Goal: Information Seeking & Learning: Learn about a topic

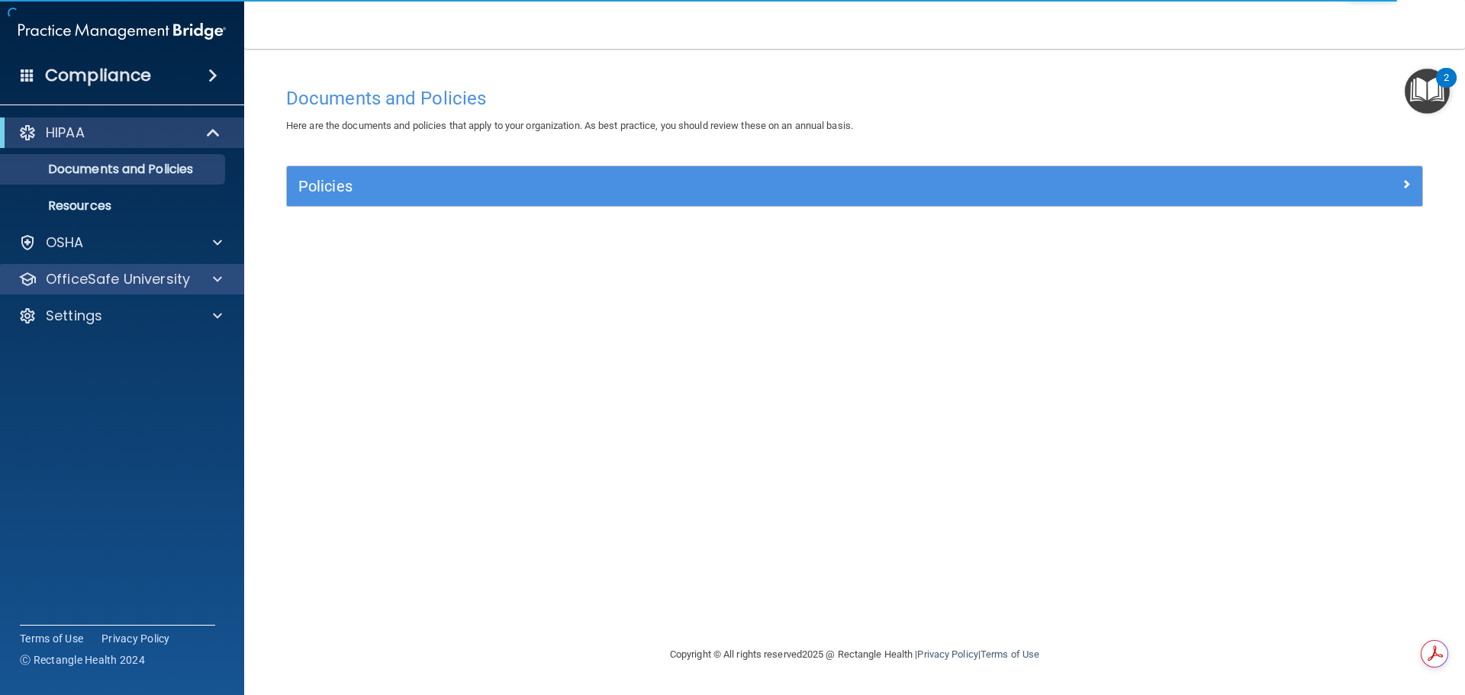
click at [96, 269] on div "OfficeSafe University" at bounding box center [122, 279] width 245 height 31
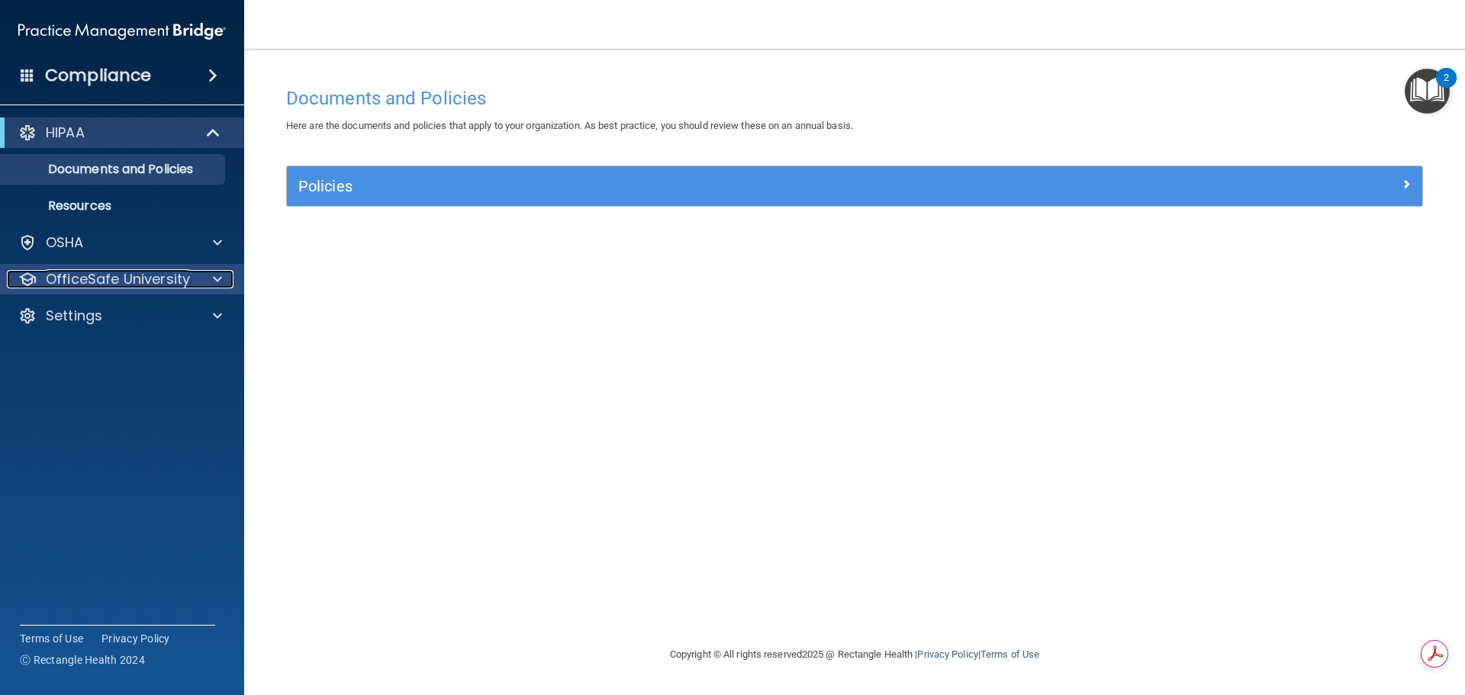
click at [134, 287] on p "OfficeSafe University" at bounding box center [118, 279] width 144 height 18
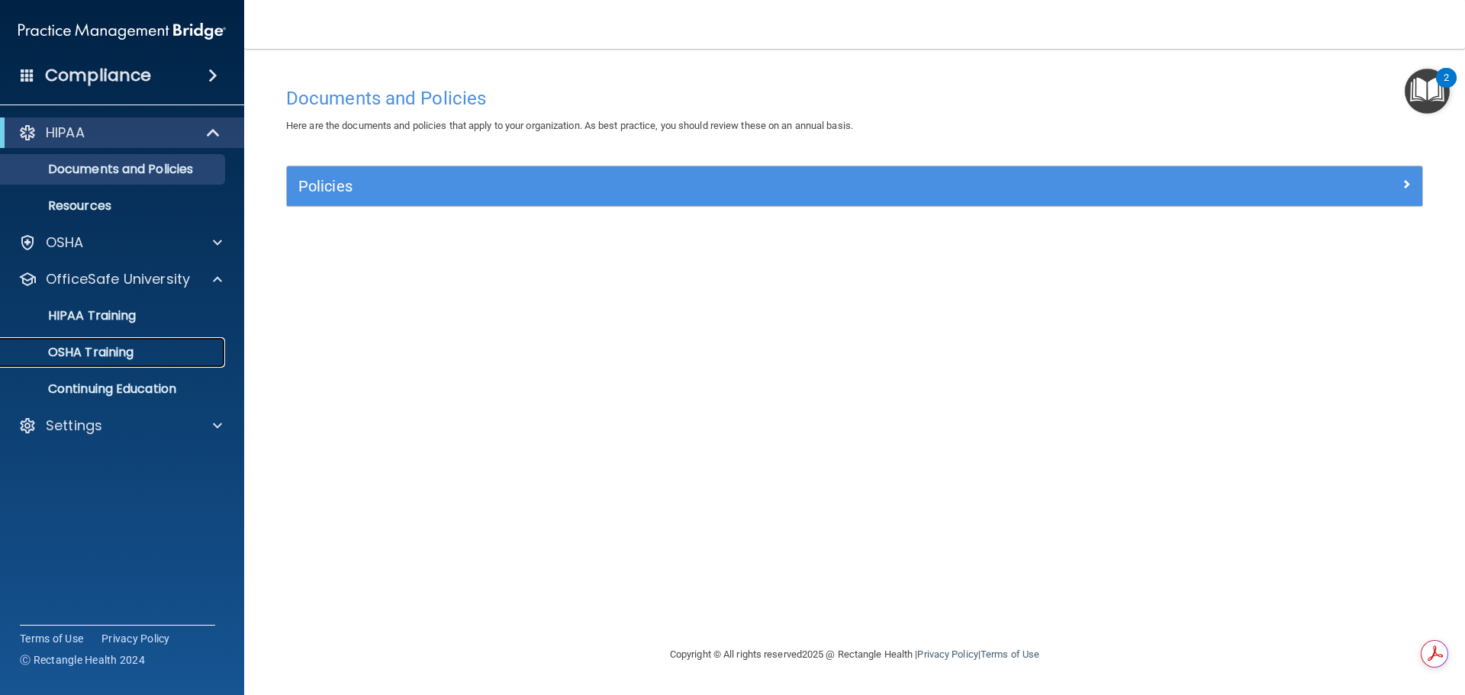
click at [82, 345] on p "OSHA Training" at bounding box center [72, 352] width 124 height 15
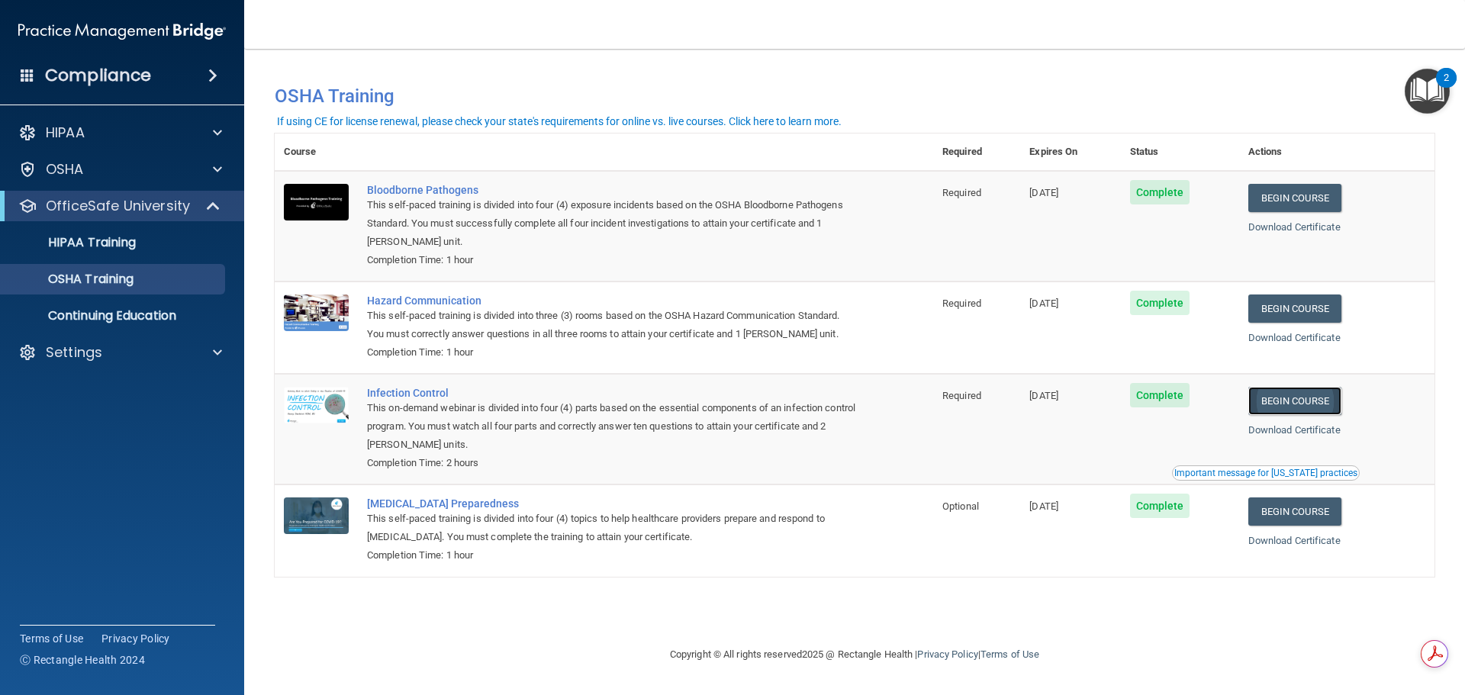
click at [1336, 408] on link "Begin Course" at bounding box center [1295, 401] width 93 height 28
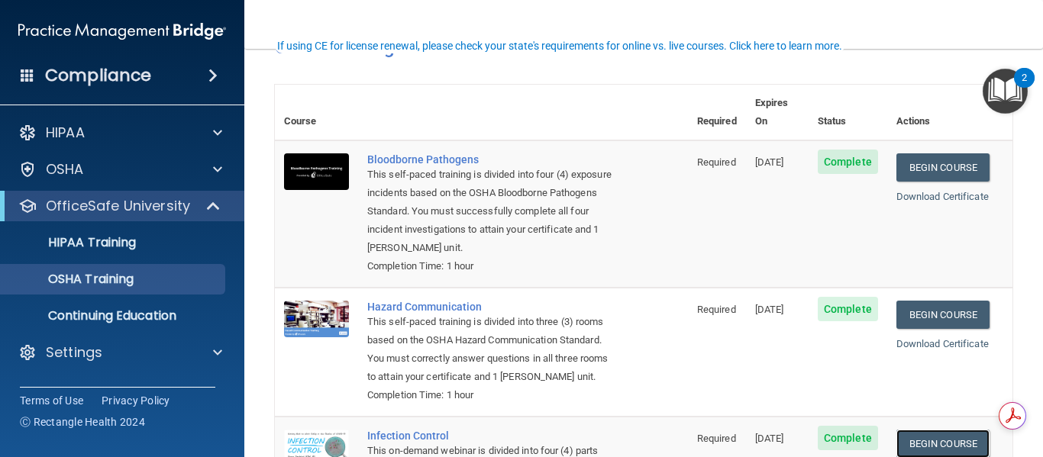
scroll to position [76, 0]
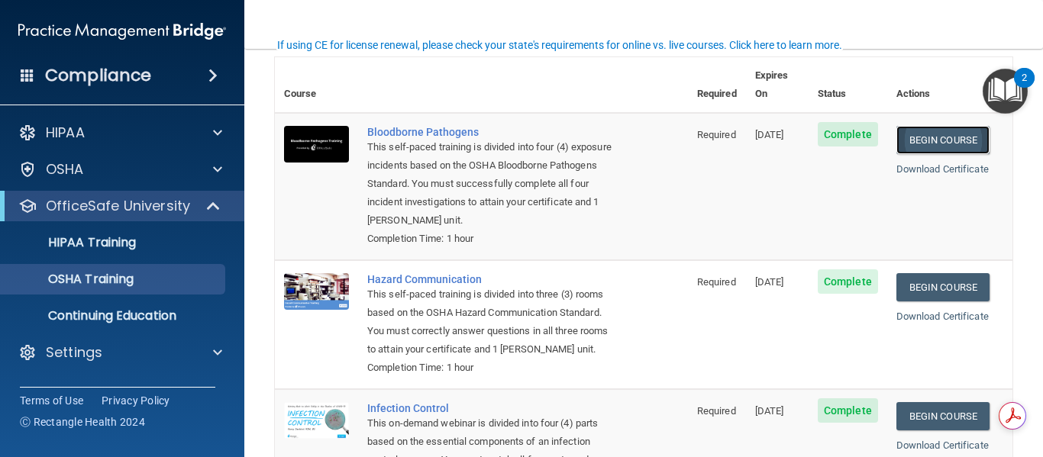
click at [905, 126] on link "Begin Course" at bounding box center [942, 140] width 93 height 28
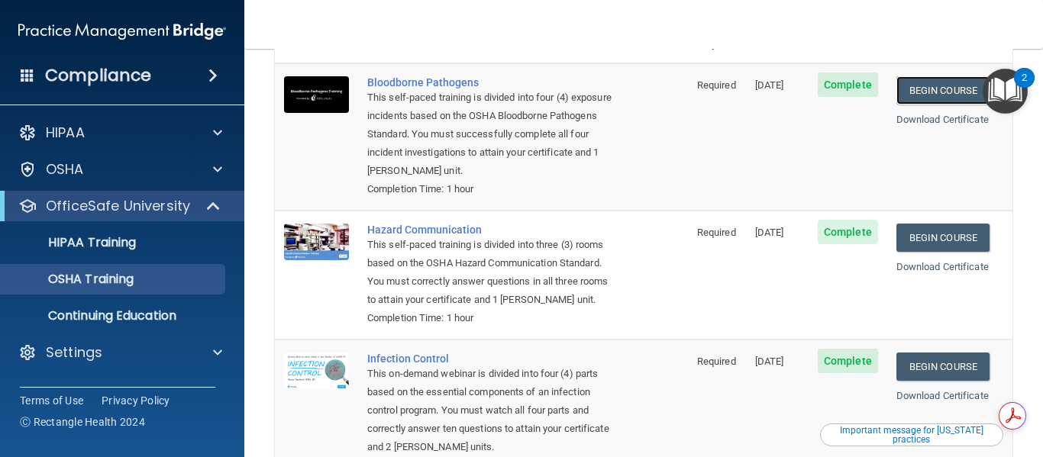
scroll to position [153, 0]
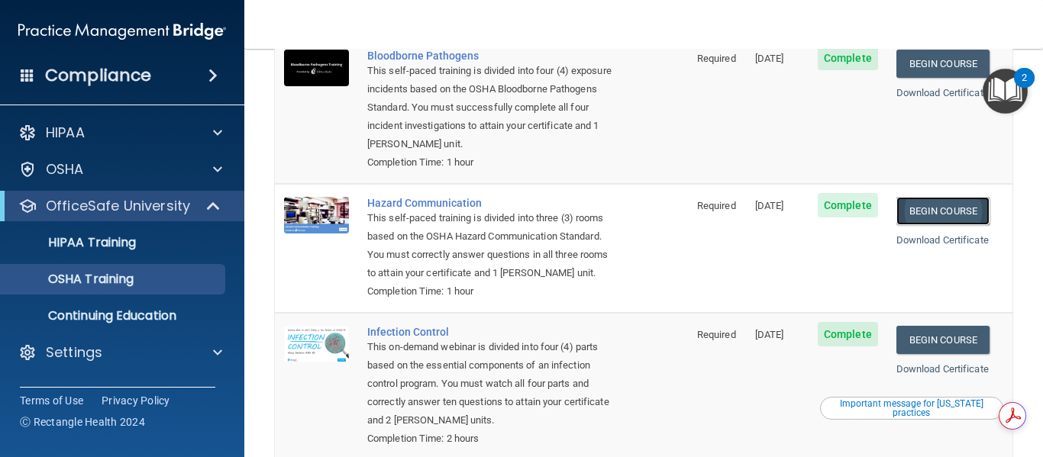
click at [920, 198] on link "Begin Course" at bounding box center [942, 211] width 93 height 28
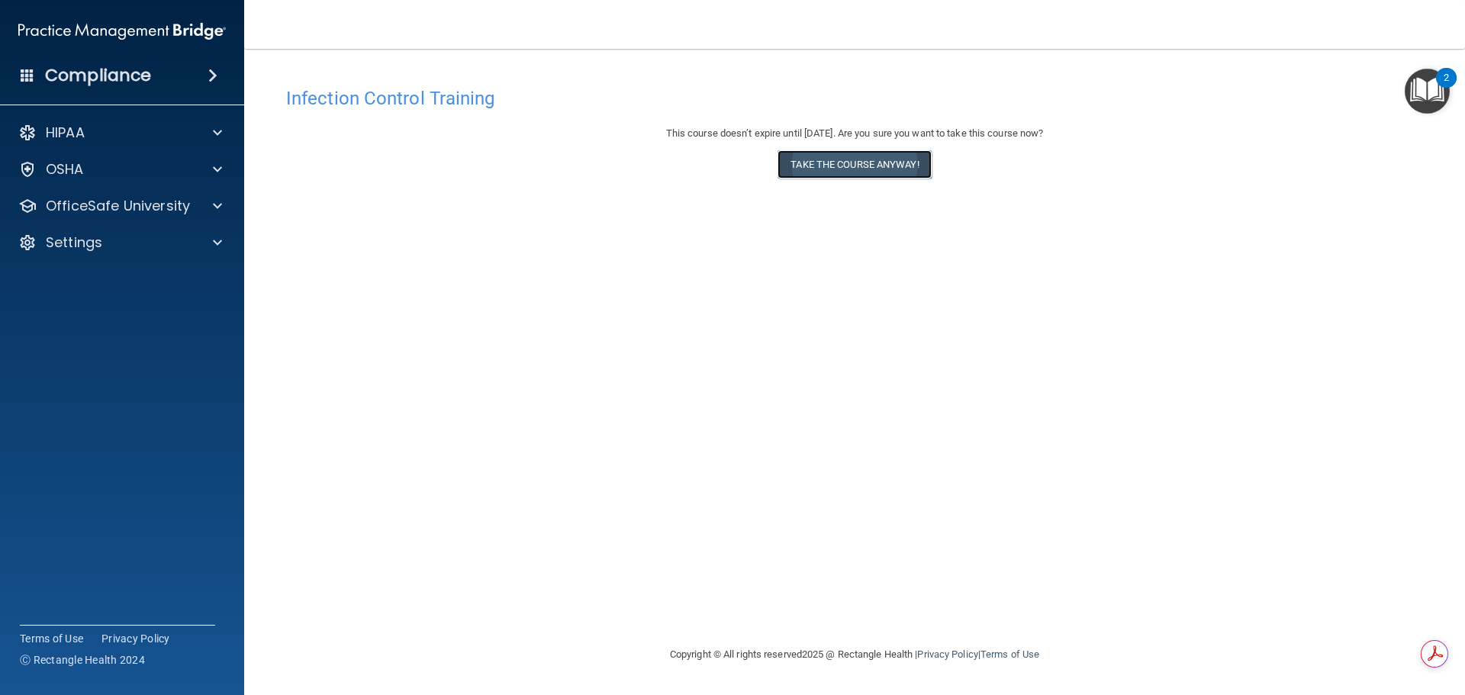
click at [840, 166] on button "Take the course anyway!" at bounding box center [854, 164] width 153 height 28
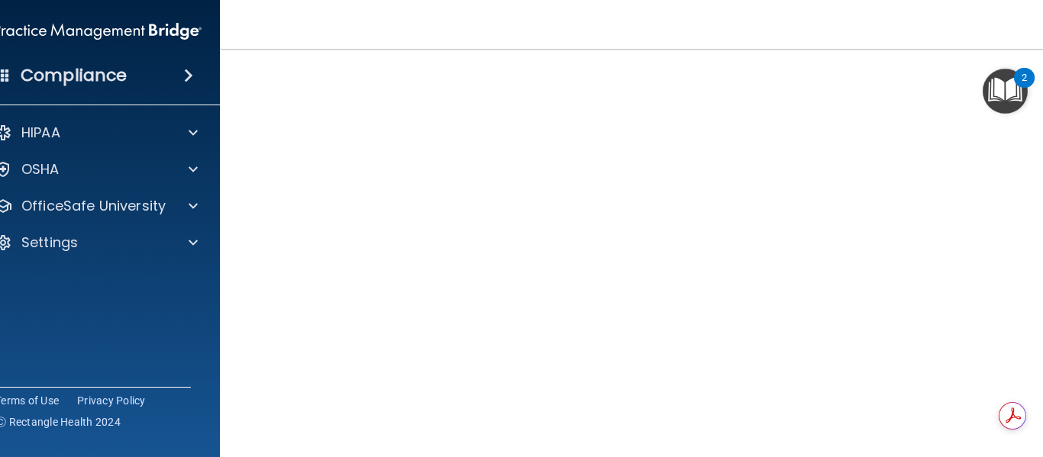
scroll to position [120, 0]
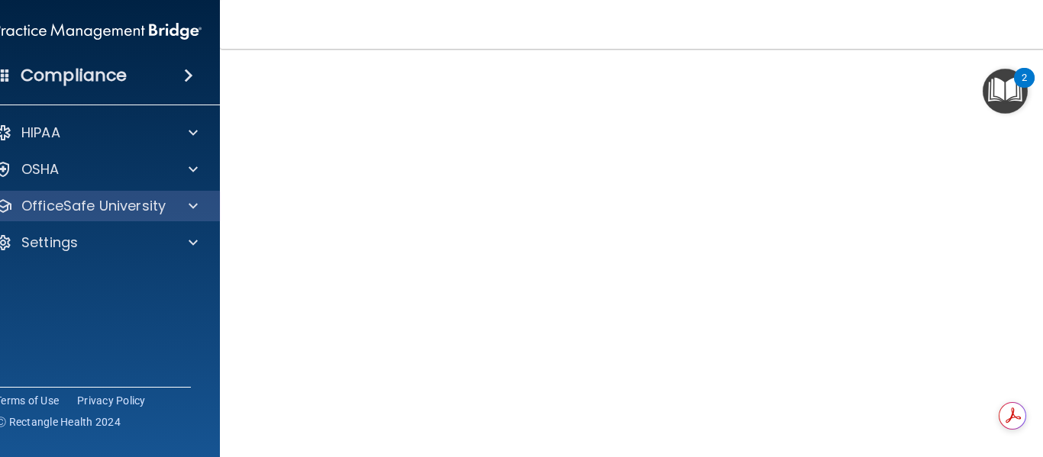
click at [60, 195] on div "OfficeSafe University" at bounding box center [98, 206] width 245 height 31
click at [117, 204] on p "OfficeSafe University" at bounding box center [93, 206] width 144 height 18
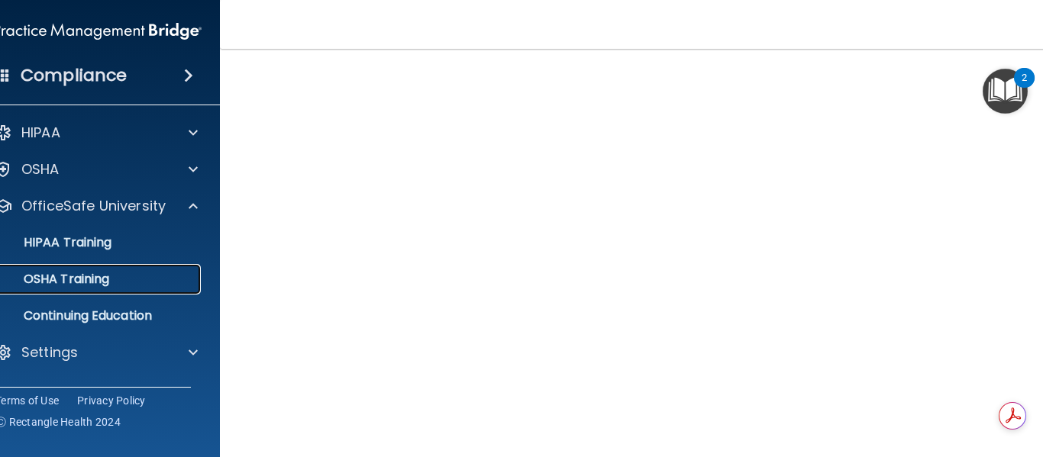
click at [65, 283] on p "OSHA Training" at bounding box center [47, 279] width 124 height 15
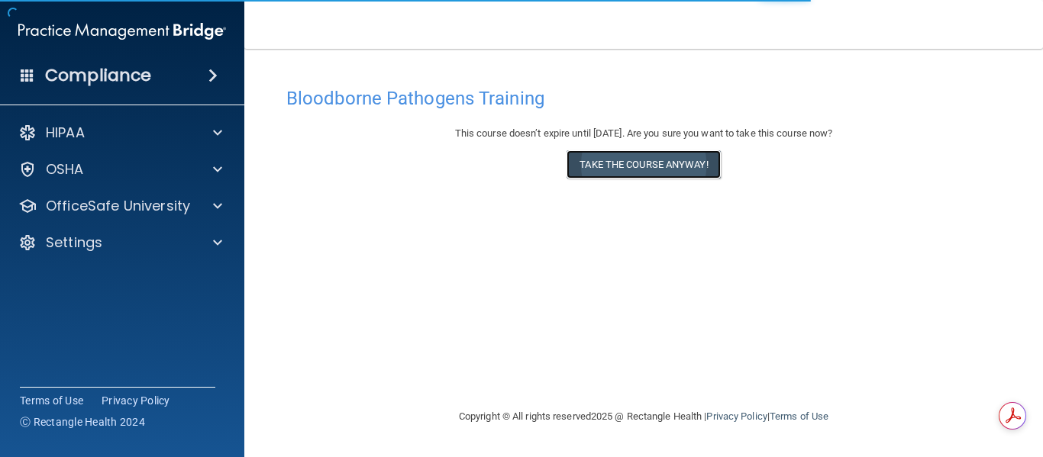
click at [637, 163] on button "Take the course anyway!" at bounding box center [642, 164] width 153 height 28
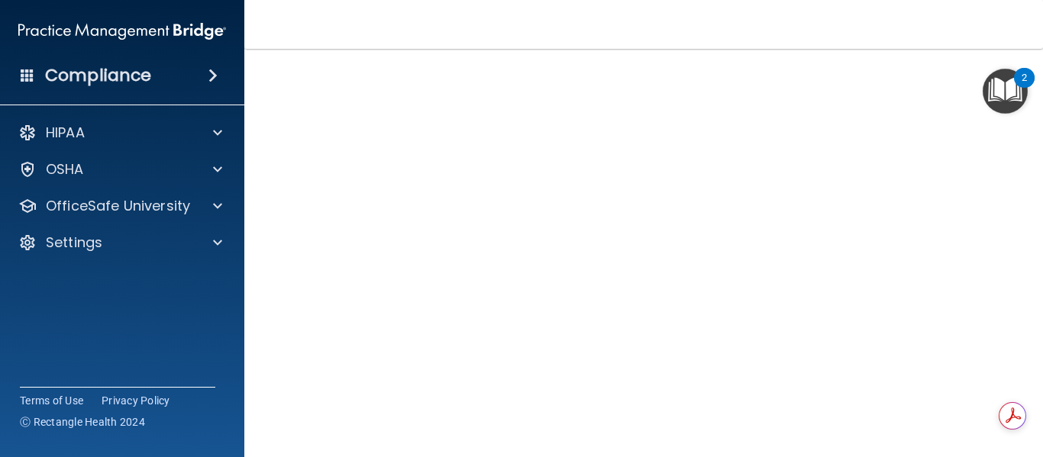
scroll to position [82, 0]
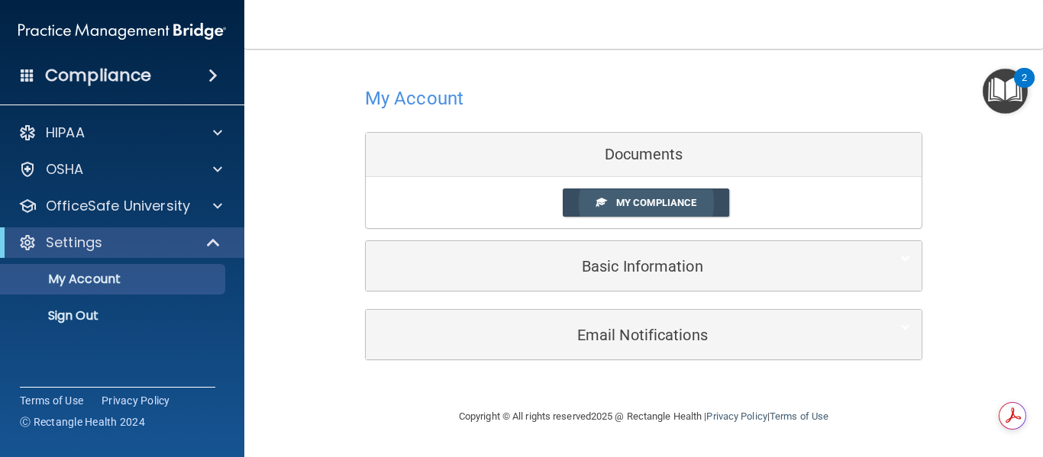
click at [647, 199] on span "My Compliance" at bounding box center [656, 202] width 80 height 11
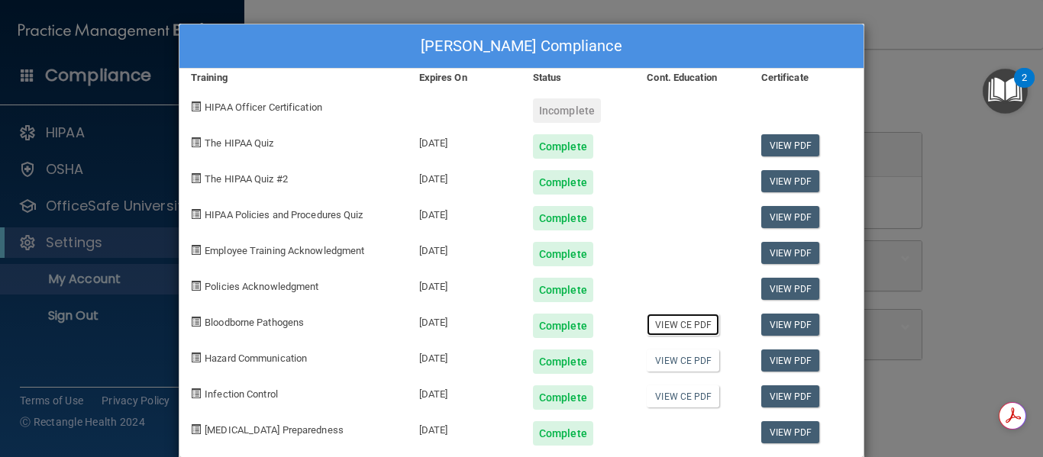
click at [678, 329] on link "View CE PDF" at bounding box center [682, 325] width 73 height 22
click at [674, 398] on link "View CE PDF" at bounding box center [682, 396] width 73 height 22
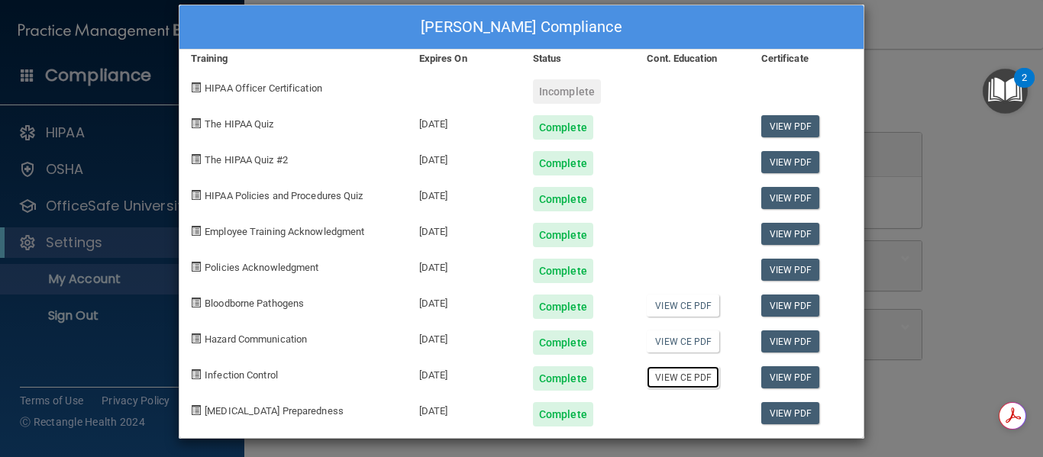
scroll to position [24, 0]
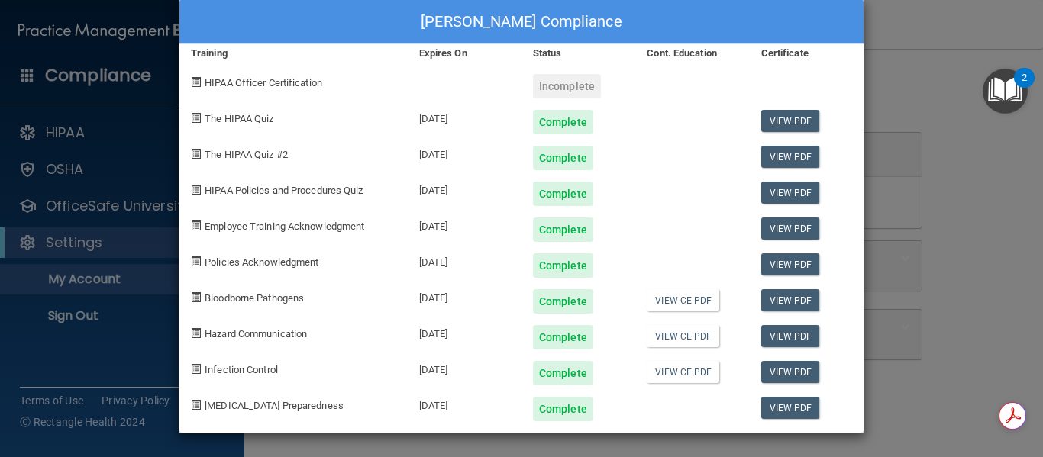
click at [908, 76] on div "Kristi Joiner's Compliance Training Expires On Status Cont. Education Certifica…" at bounding box center [521, 228] width 1043 height 457
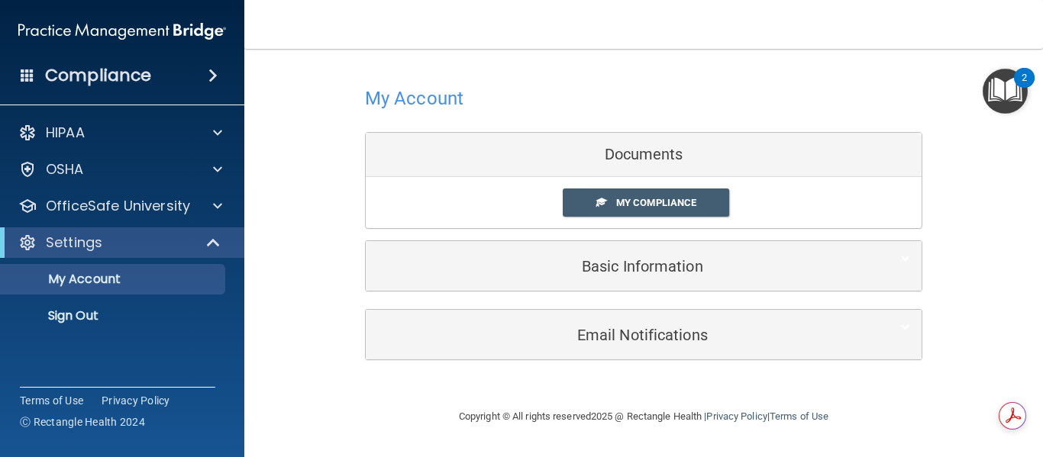
click at [382, 102] on h4 "My Account" at bounding box center [414, 99] width 98 height 20
click at [21, 74] on span at bounding box center [28, 75] width 14 height 14
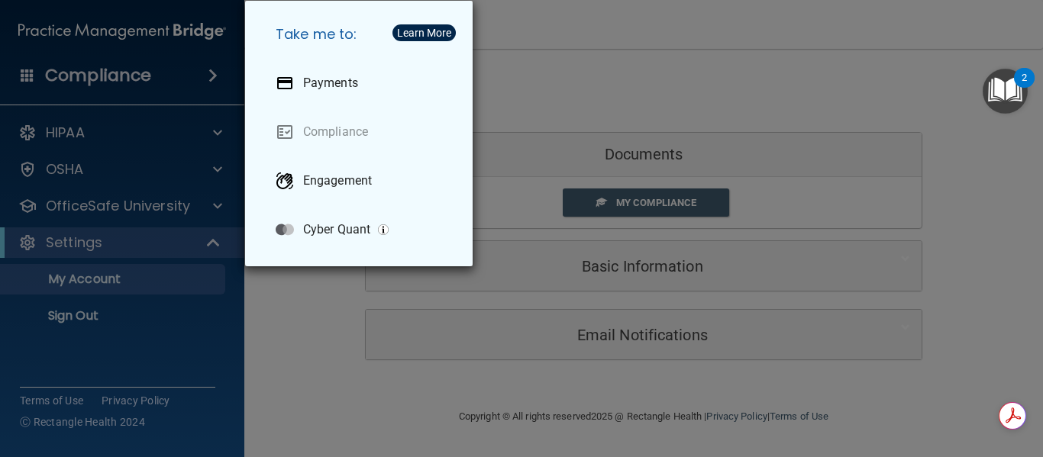
click at [68, 76] on div "Take me to: Payments Compliance Engagement Cyber Quant" at bounding box center [521, 228] width 1043 height 457
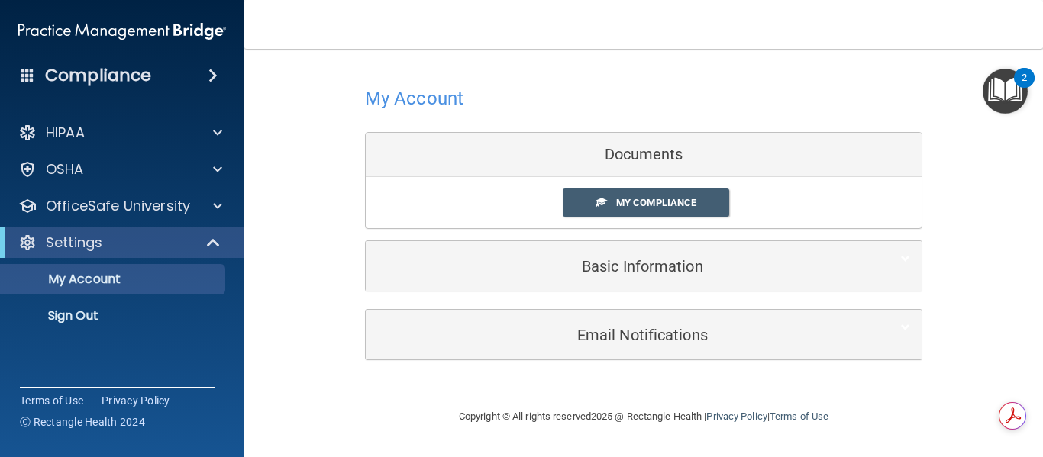
click at [1004, 92] on img "Open Resource Center, 2 new notifications" at bounding box center [1004, 91] width 45 height 45
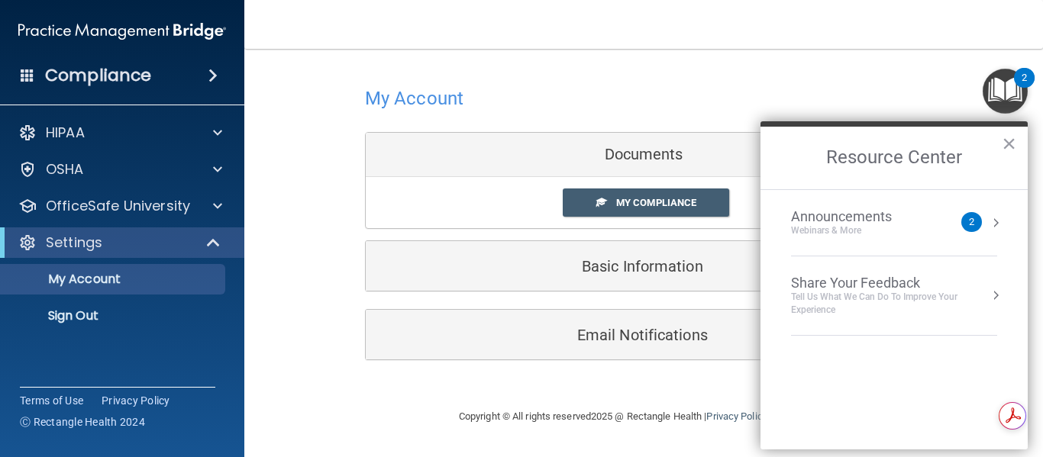
drag, startPoint x: 148, startPoint y: 389, endPoint x: 141, endPoint y: 379, distance: 12.1
click at [141, 379] on div "Compliance HIPAA Documents and Policies Report an Incident Business Associates …" at bounding box center [122, 228] width 244 height 457
click at [82, 314] on p "Sign Out" at bounding box center [114, 315] width 208 height 15
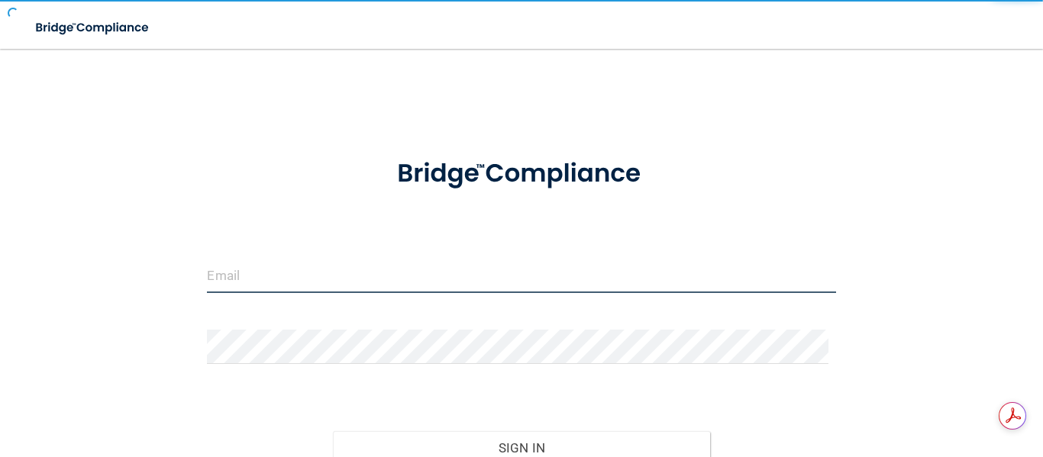
type input "[EMAIL_ADDRESS][DOMAIN_NAME]"
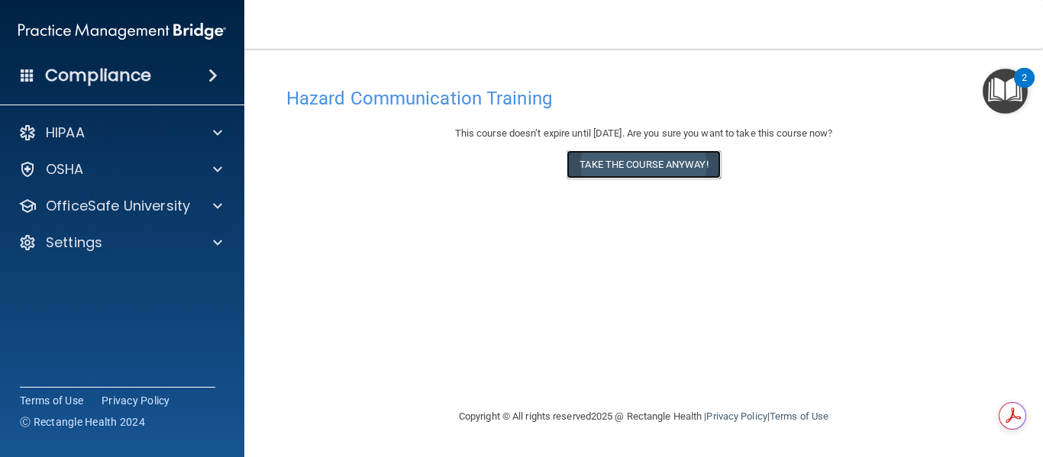
click at [654, 168] on button "Take the course anyway!" at bounding box center [642, 164] width 153 height 28
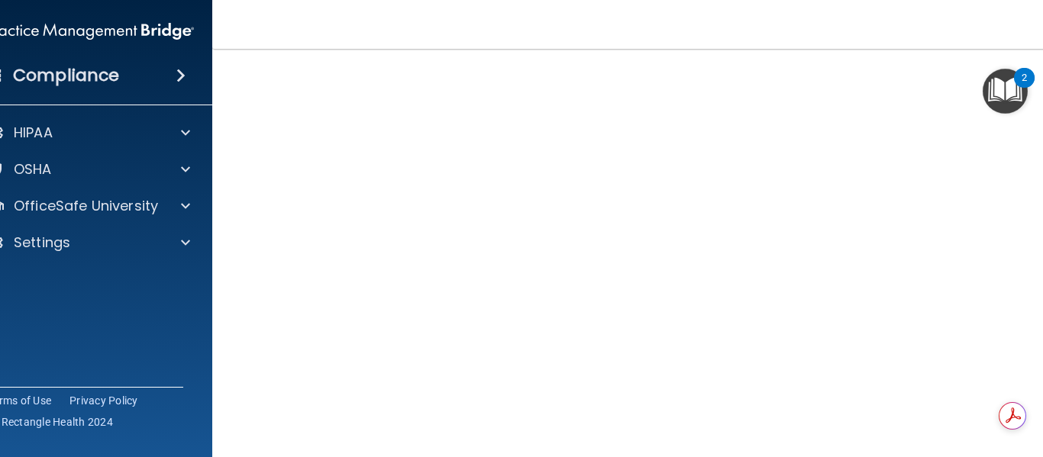
scroll to position [172, 0]
click at [969, 426] on div "Get summaries and key insights using AI Assistant powered by Adobe Acrobat" at bounding box center [926, 415] width 130 height 41
click at [975, 427] on div "Get summaries and key insights using AI Assistant powered by Adobe Acrobat" at bounding box center [926, 415] width 130 height 41
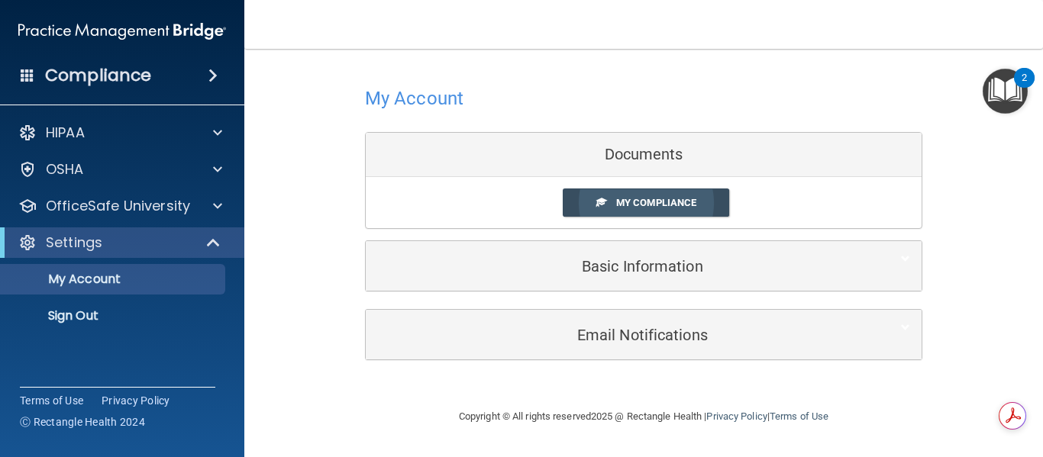
click at [637, 204] on span "My Compliance" at bounding box center [656, 202] width 80 height 11
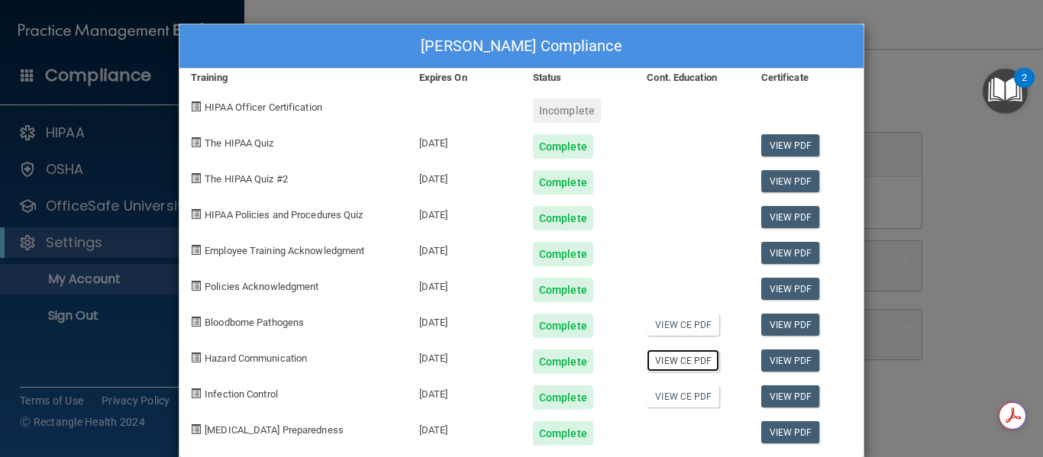
click at [666, 360] on link "View CE PDF" at bounding box center [682, 361] width 73 height 22
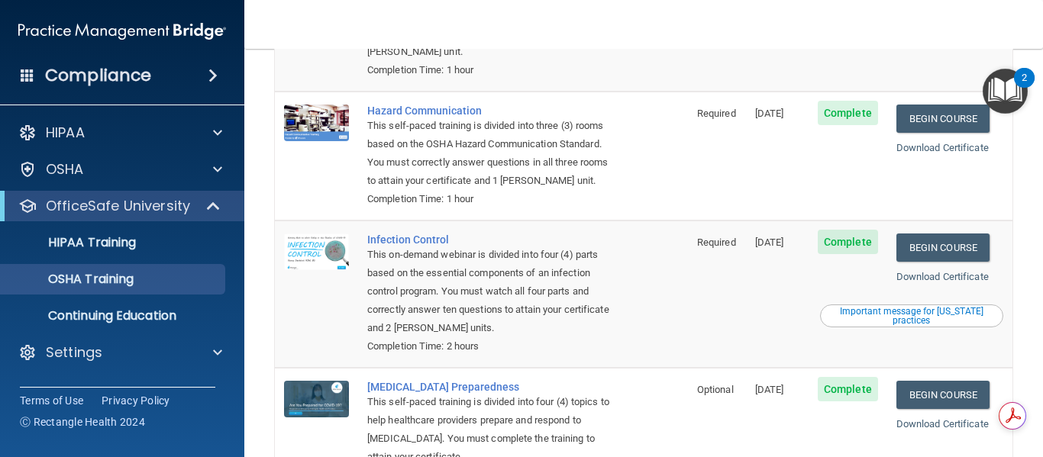
scroll to position [196, 0]
